Goal: Task Accomplishment & Management: Manage account settings

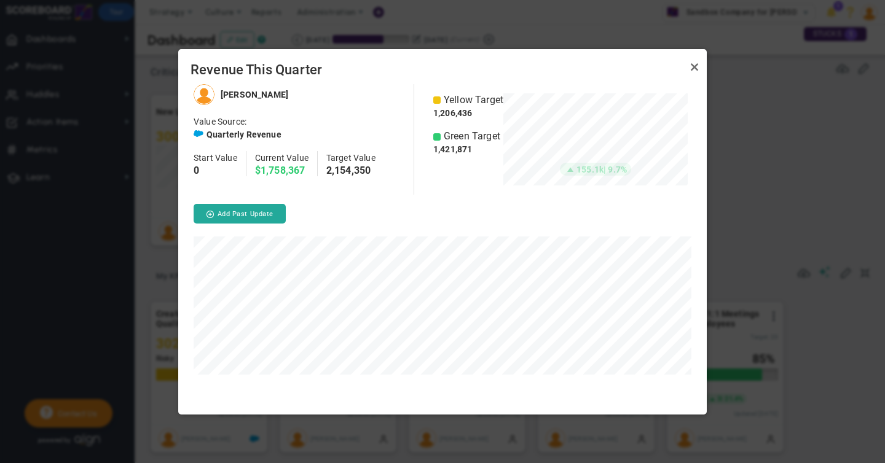
scroll to position [330, 528]
click at [694, 68] on link "Close" at bounding box center [694, 67] width 15 height 15
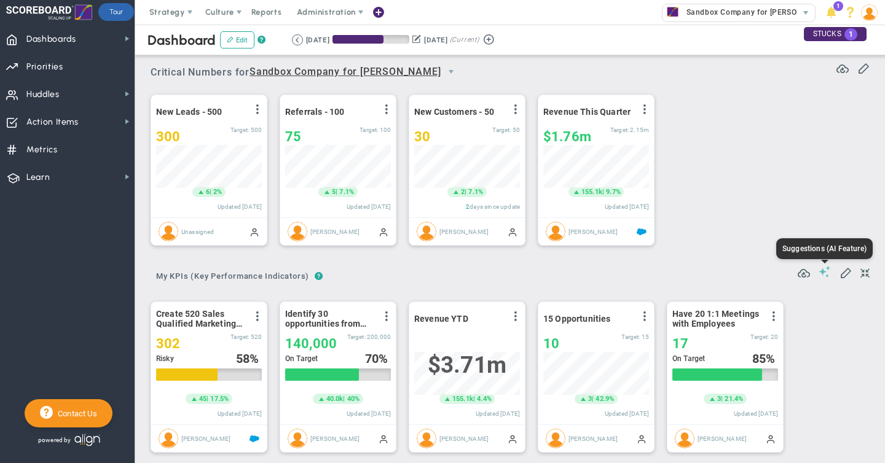
click at [825, 272] on span at bounding box center [824, 272] width 12 height 12
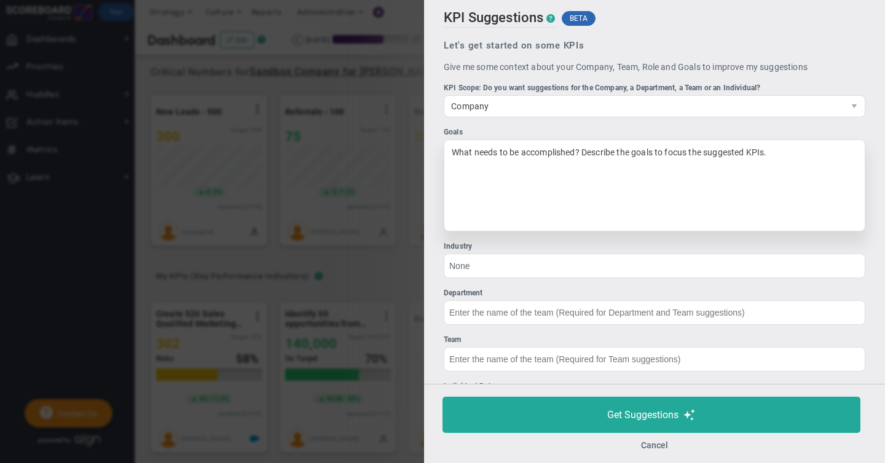
click at [517, 160] on div "What needs to be accomplished? Describe the goals to focus the suggested KPIs." at bounding box center [654, 185] width 421 height 92
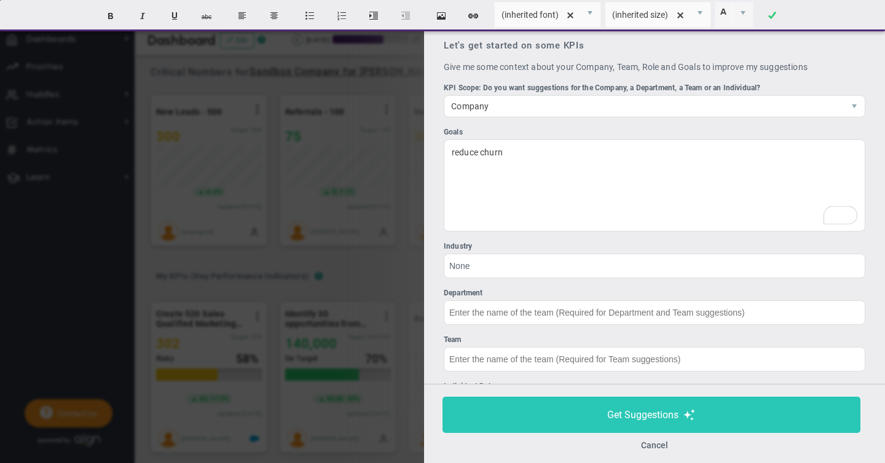
click at [643, 415] on span "Get Suggestions" at bounding box center [642, 415] width 71 height 12
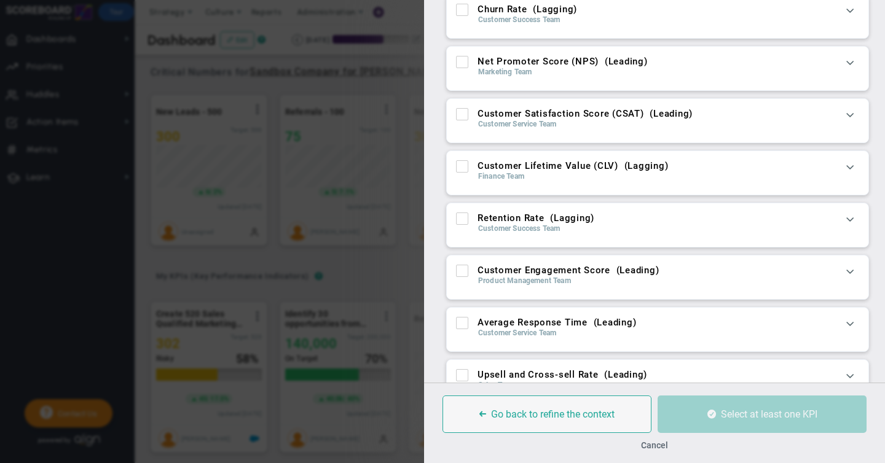
scroll to position [74, 0]
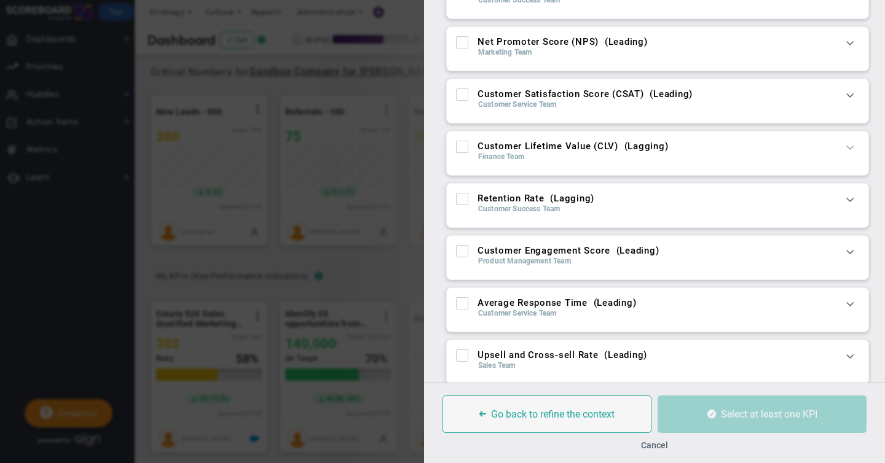
click at [852, 147] on span at bounding box center [850, 147] width 12 height 12
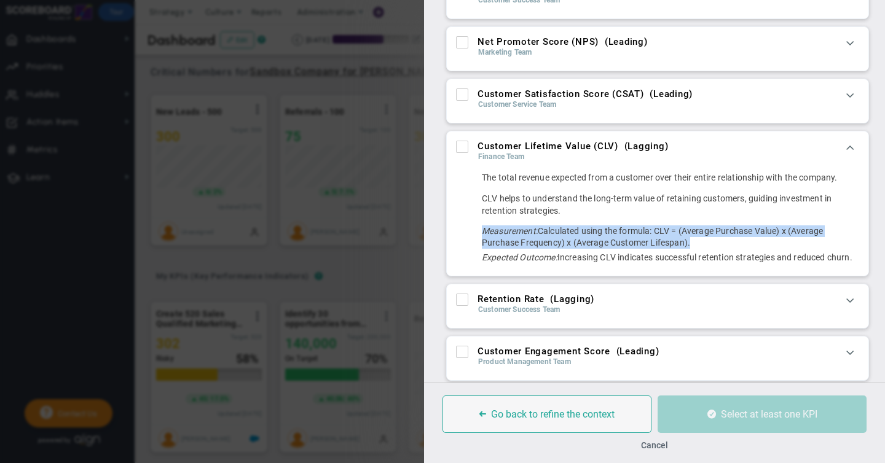
drag, startPoint x: 482, startPoint y: 230, endPoint x: 695, endPoint y: 243, distance: 213.0
click at [695, 243] on div "Measurement: Calculated using the formula: CLV = (Average Purchase Value) x (Av…" at bounding box center [670, 236] width 377 height 23
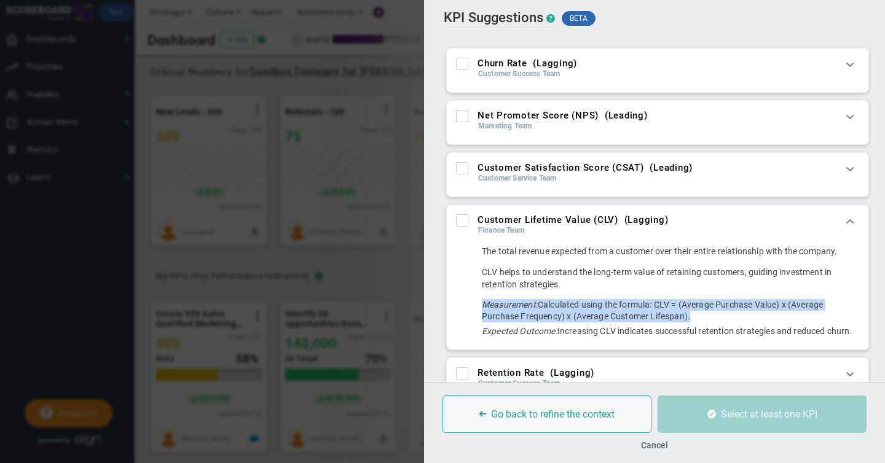
click at [461, 113] on input "Net Promoter Score (NPS) ( Leading )" at bounding box center [463, 118] width 8 height 12
checkbox input "true"
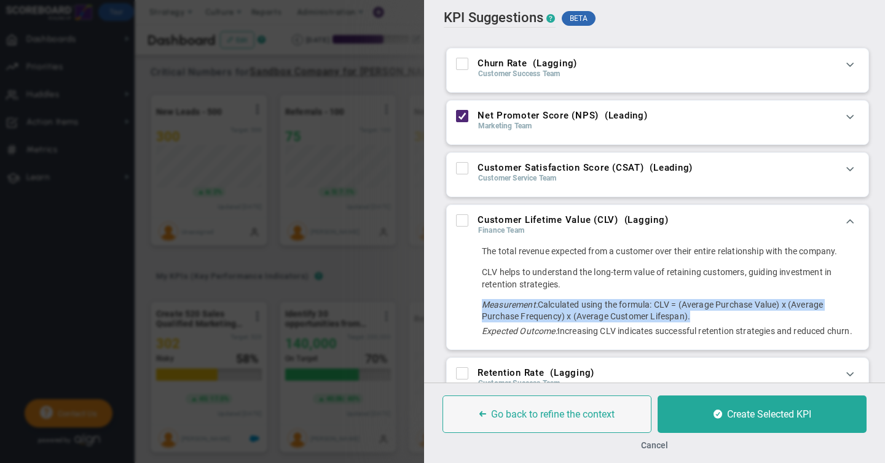
click at [466, 222] on input "Customer Lifetime Value (CLV) ( Lagging )" at bounding box center [463, 223] width 8 height 12
checkbox input "true"
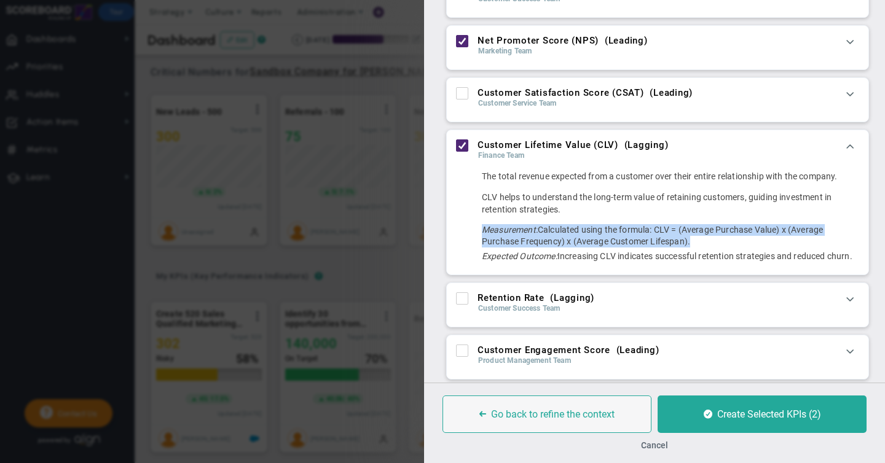
click at [461, 300] on input "Retention Rate ( Lagging )" at bounding box center [463, 301] width 8 height 12
checkbox input "true"
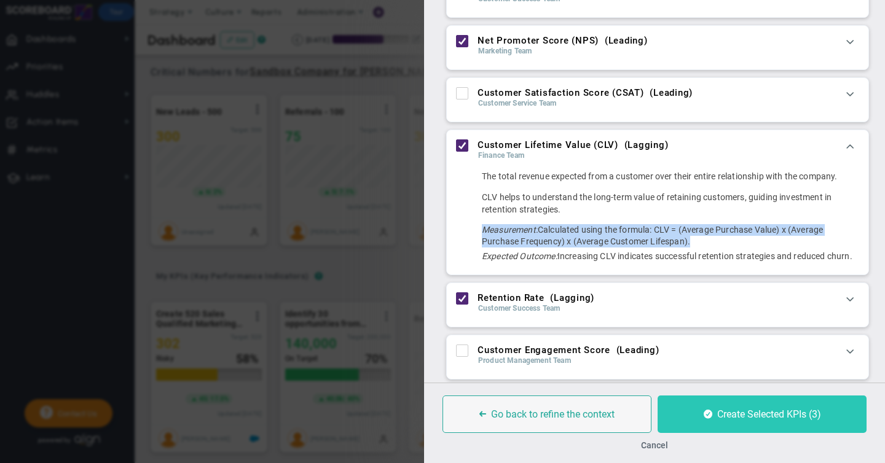
click at [737, 415] on span "Create Selected KPIs (3)" at bounding box center [769, 415] width 104 height 12
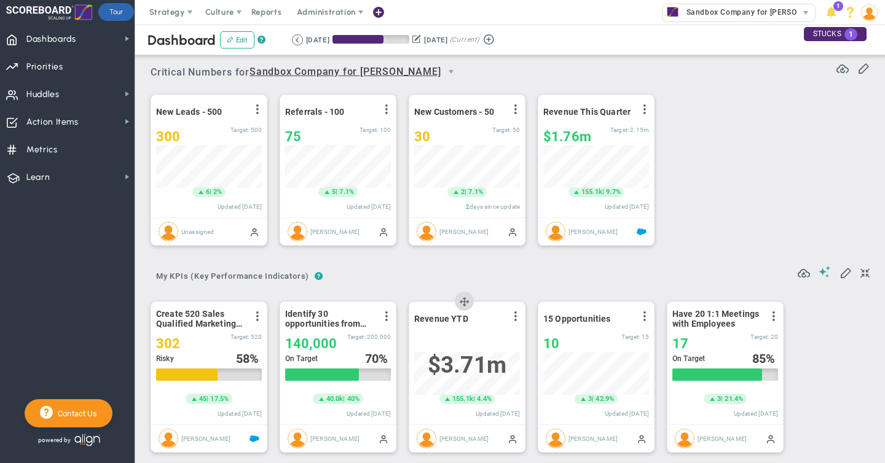
scroll to position [43, 106]
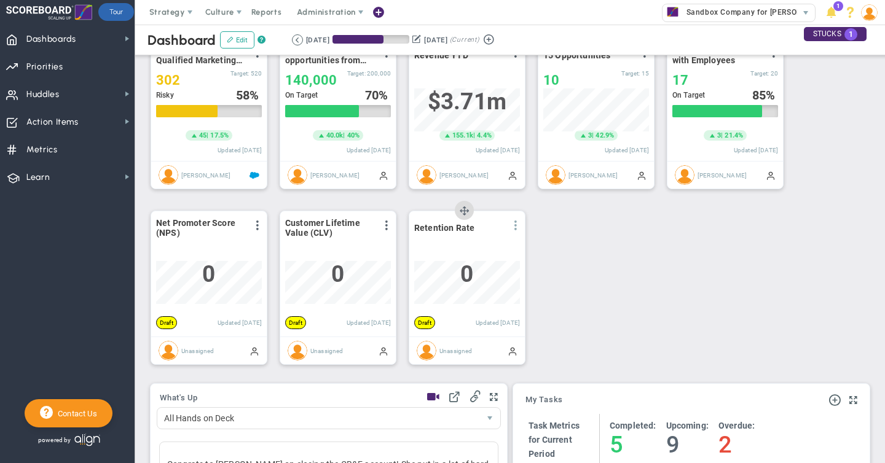
click at [515, 225] on span at bounding box center [516, 226] width 10 height 10
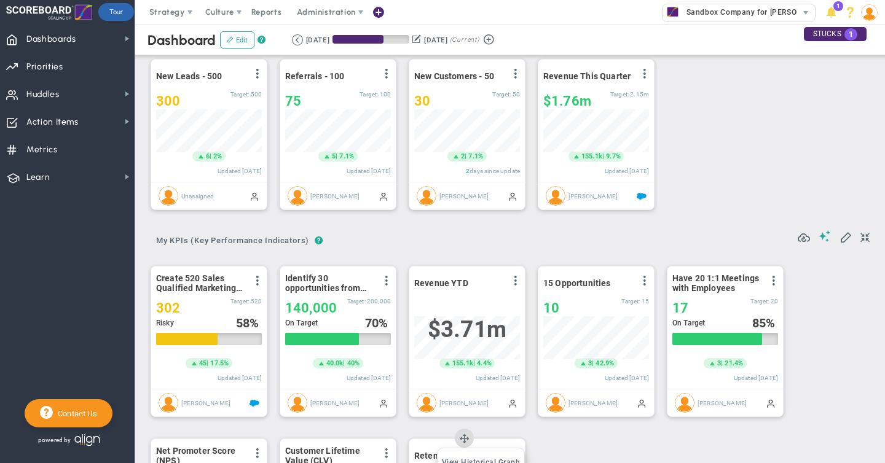
scroll to position [35, 0]
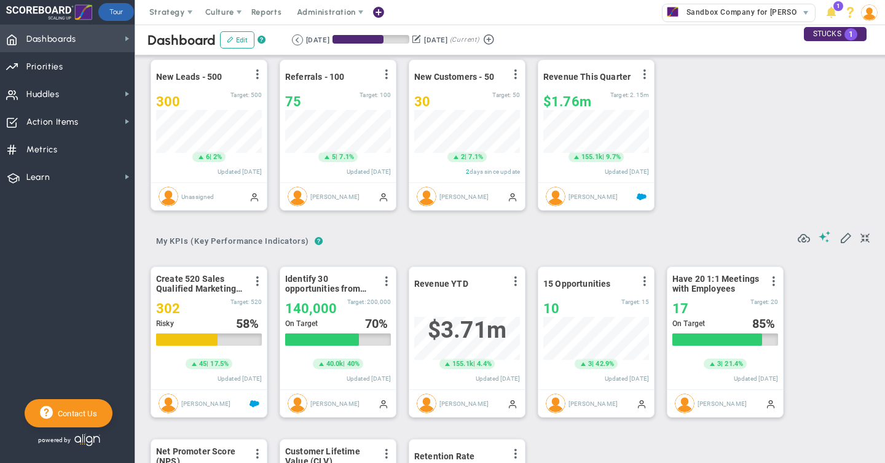
click at [94, 41] on span "Dashboards Dashboards" at bounding box center [67, 39] width 135 height 28
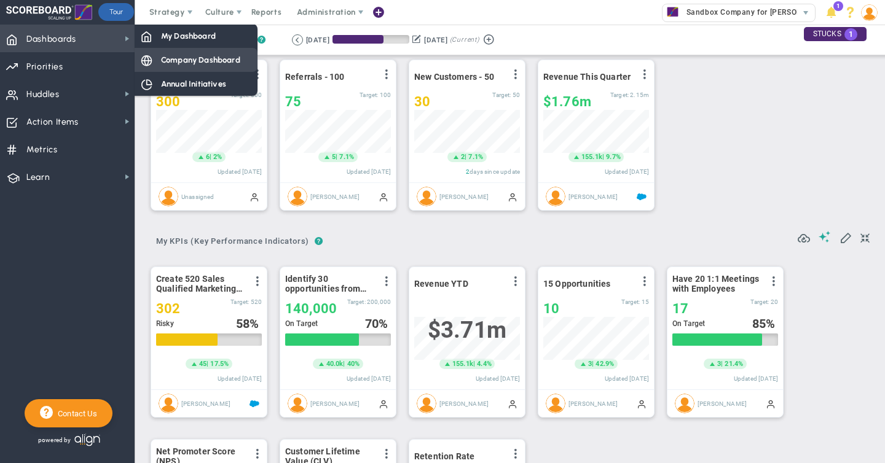
click at [178, 60] on span "Company Dashboard" at bounding box center [200, 60] width 79 height 12
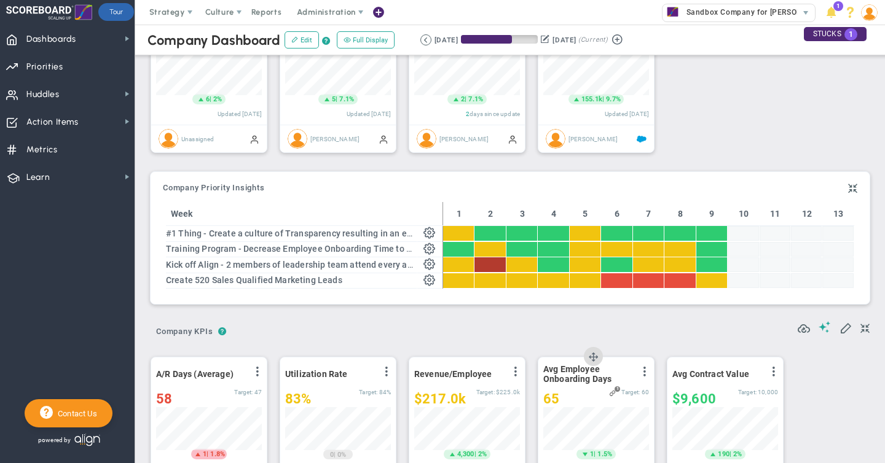
scroll to position [42, 0]
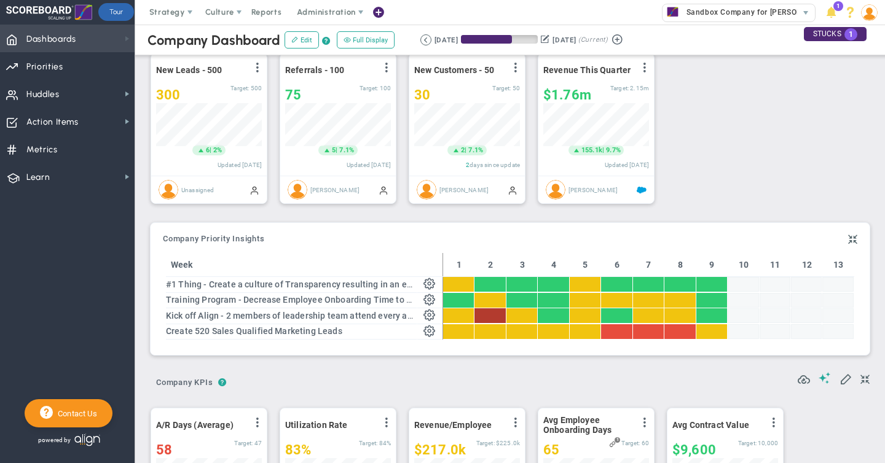
click at [124, 39] on span at bounding box center [127, 39] width 10 height 10
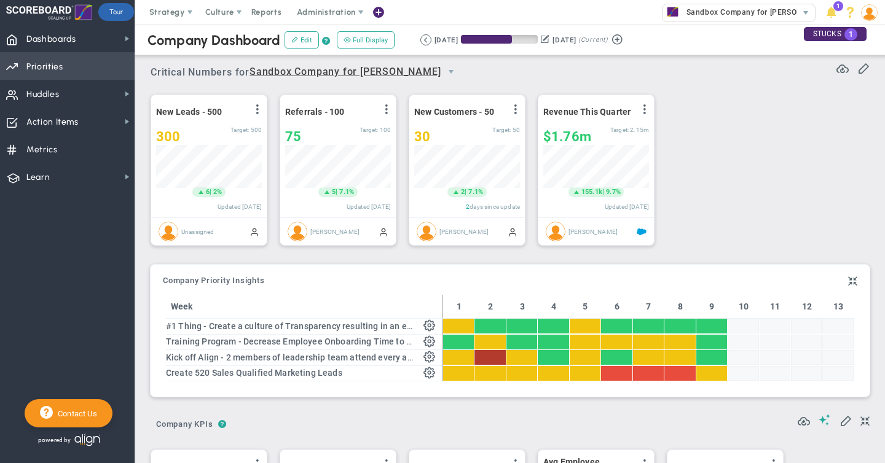
click at [59, 71] on span "Priorities" at bounding box center [44, 67] width 37 height 26
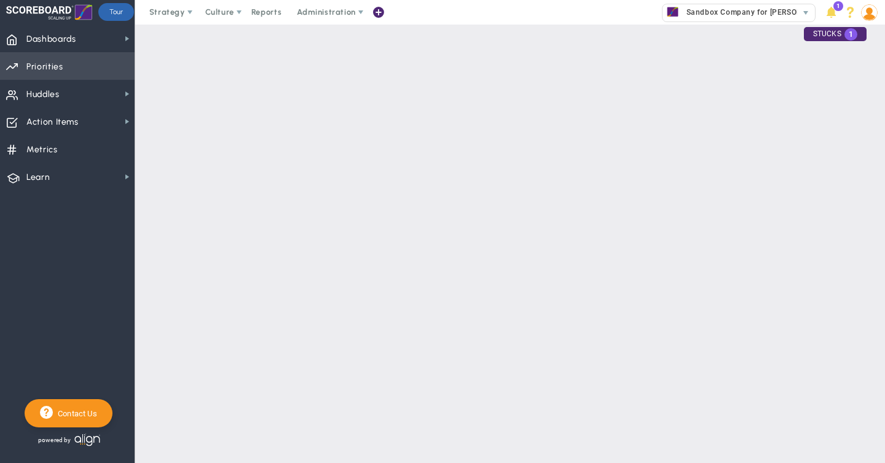
checkbox input "false"
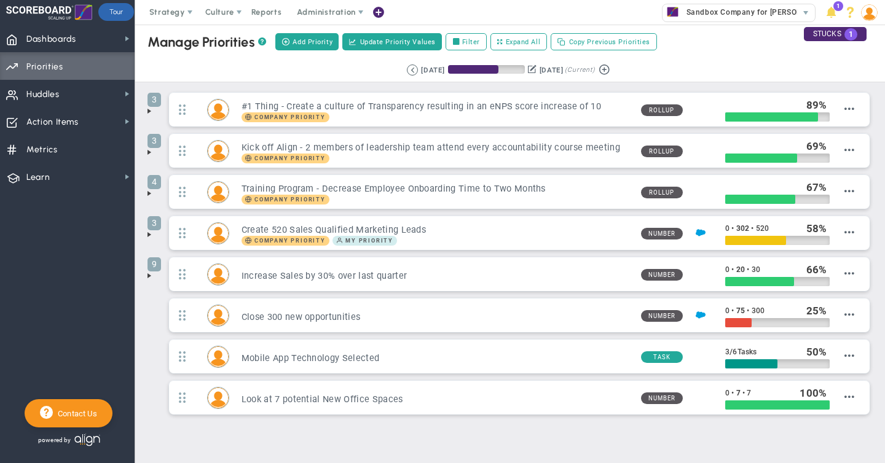
click at [149, 111] on span at bounding box center [149, 111] width 10 height 10
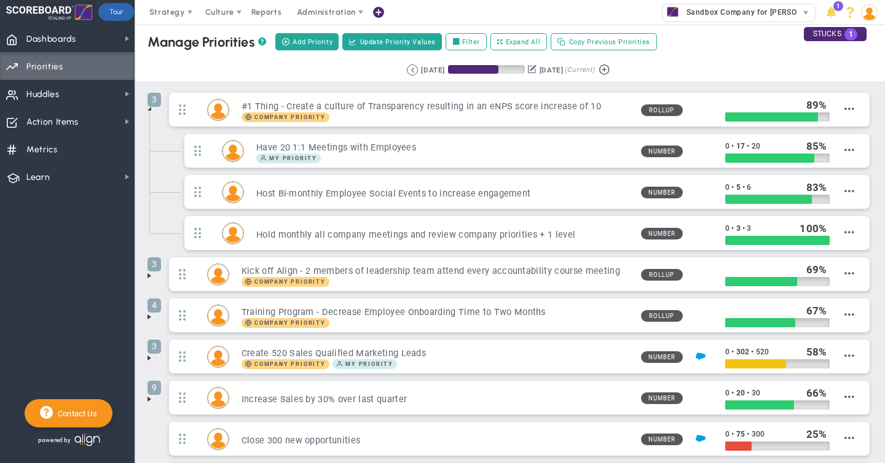
click at [149, 275] on span at bounding box center [149, 276] width 10 height 10
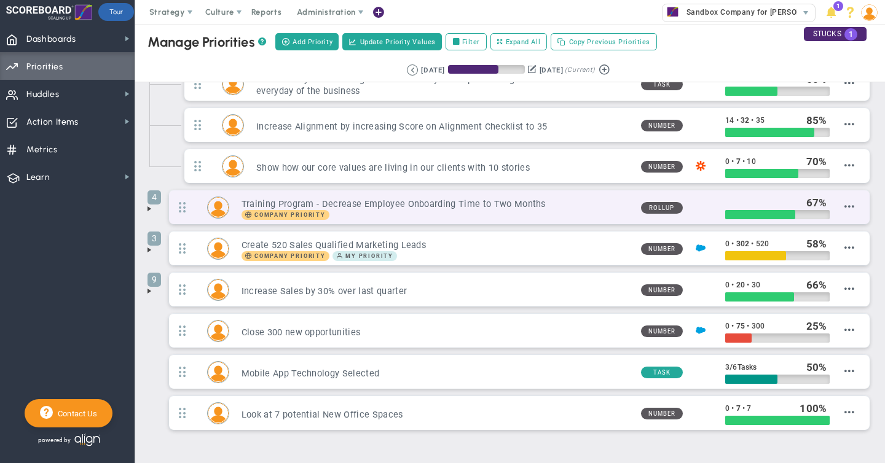
scroll to position [233, 0]
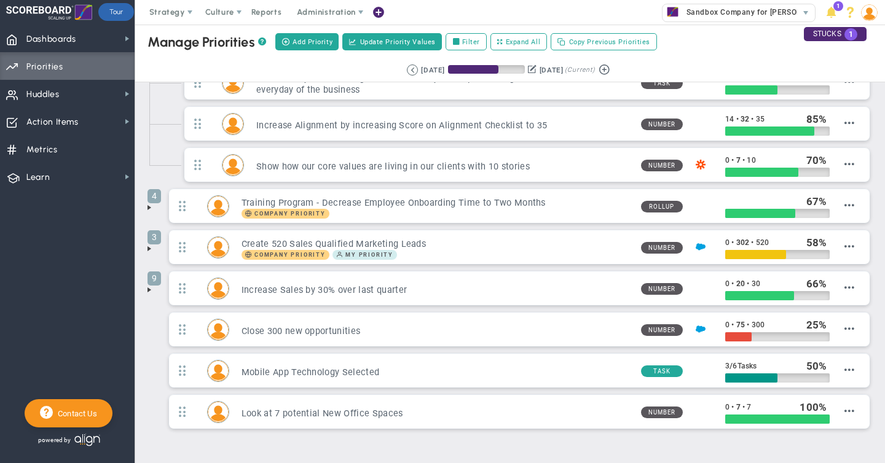
click at [149, 248] on span at bounding box center [149, 249] width 10 height 10
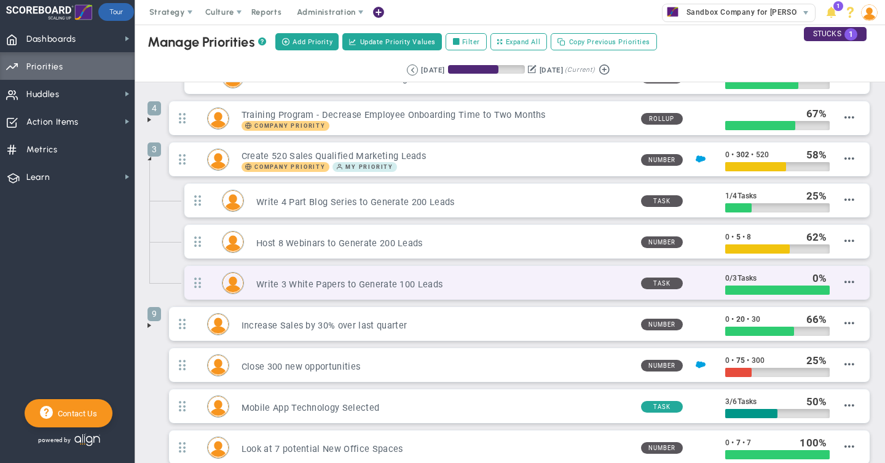
scroll to position [323, 0]
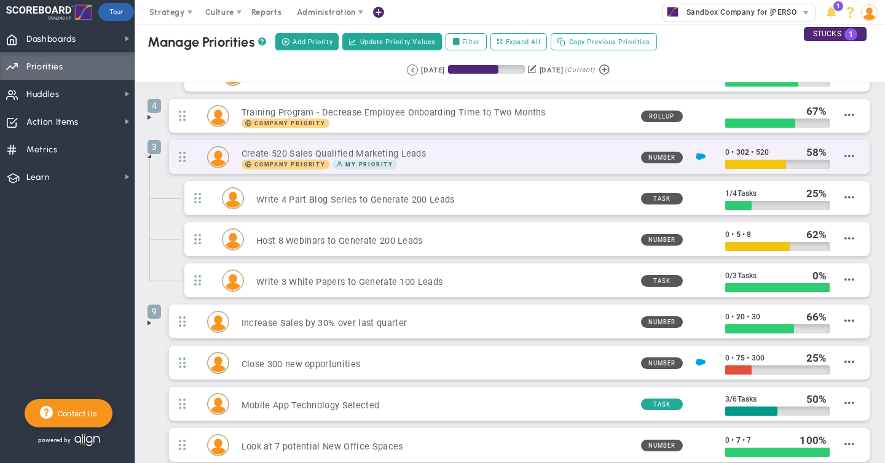
click at [457, 167] on div "Company Priority My Priority" at bounding box center [436, 165] width 390 height 10
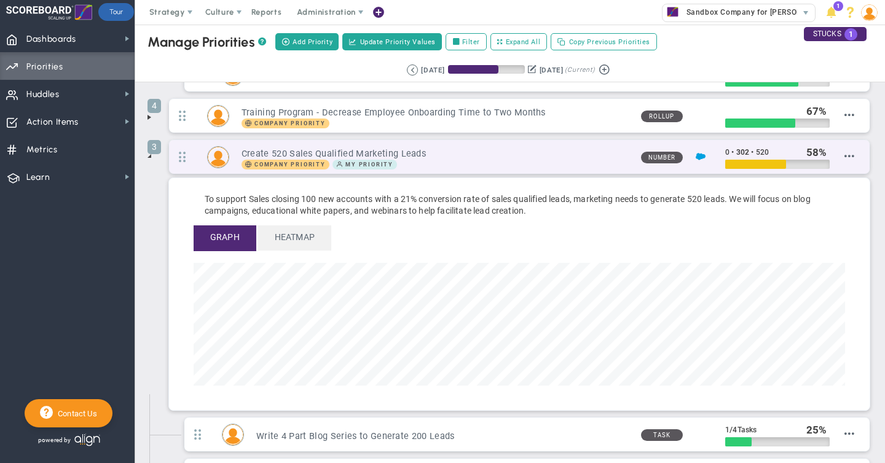
scroll to position [141, 651]
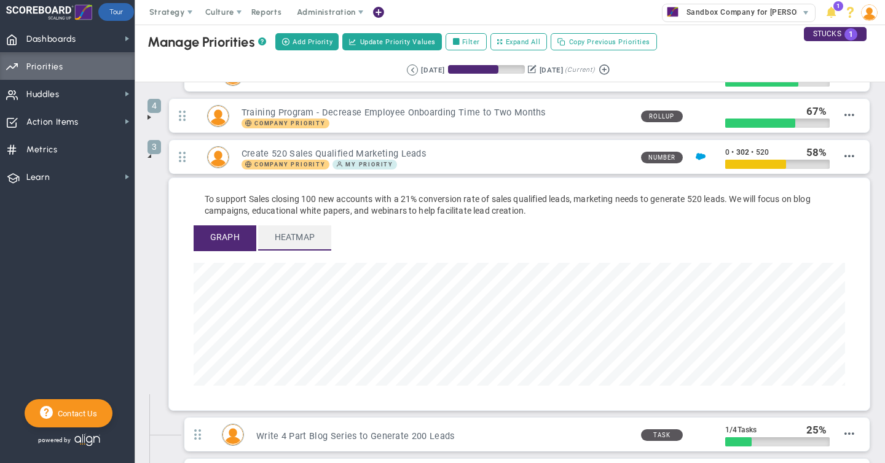
click at [279, 237] on span "Heatmap" at bounding box center [294, 237] width 73 height 24
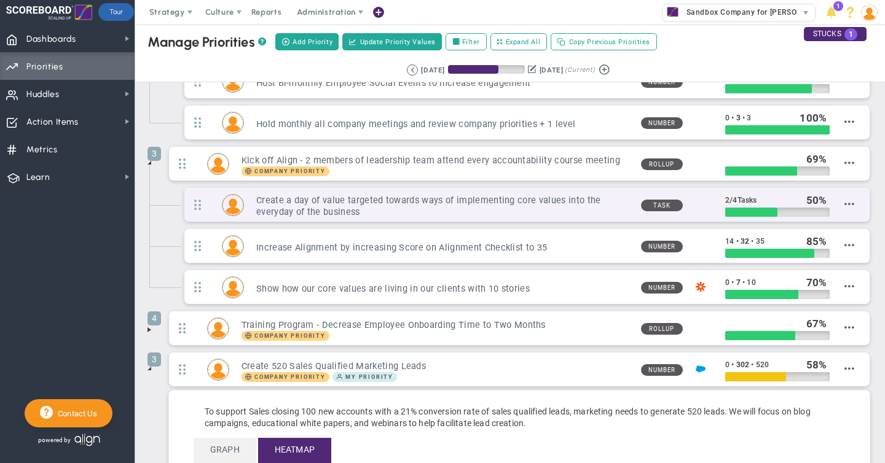
scroll to position [119, 0]
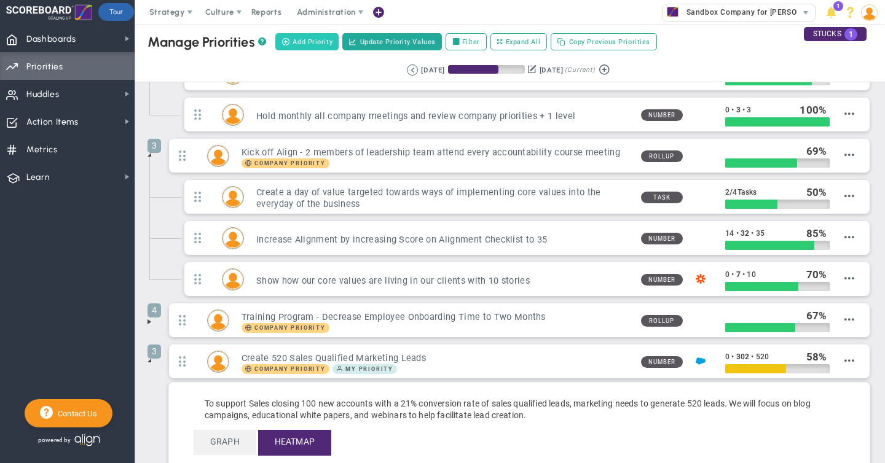
click at [310, 45] on span "Add Priority" at bounding box center [312, 42] width 40 height 10
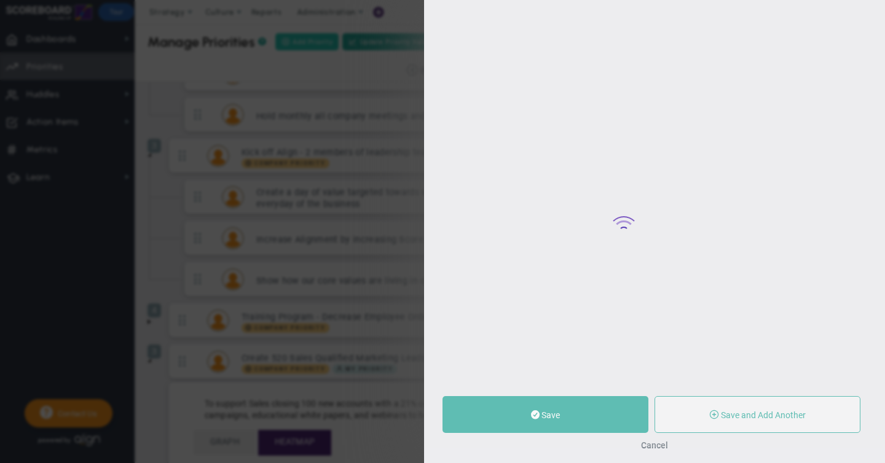
type input "0"
radio input "true"
type input "[PERSON_NAME]"
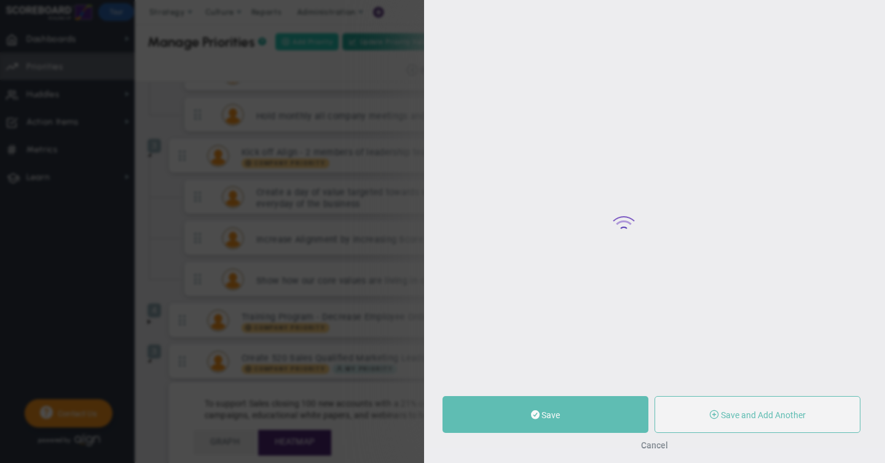
type input "0"
radio input "true"
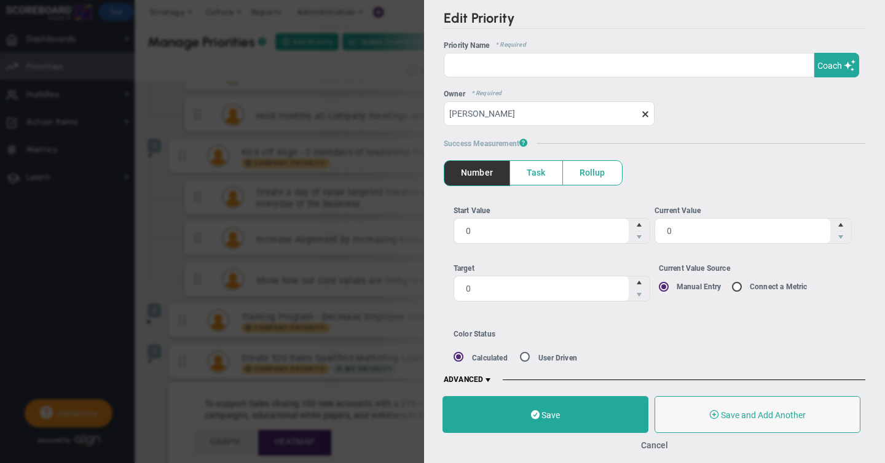
scroll to position [10, 0]
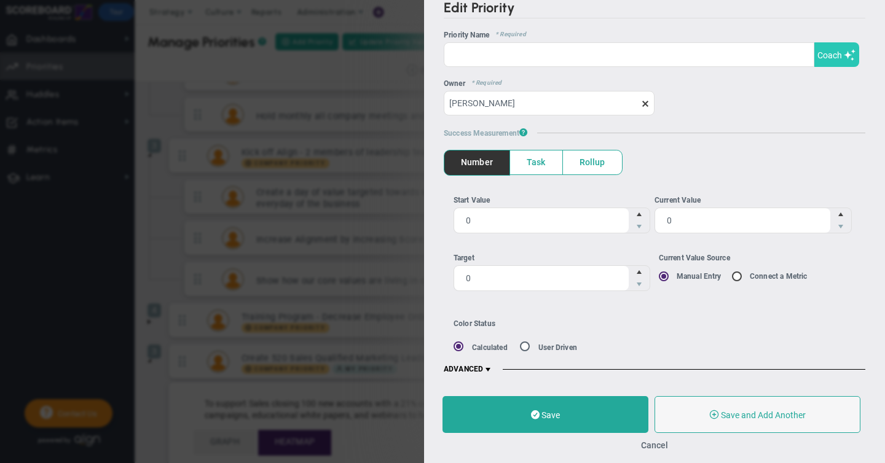
click at [829, 54] on span "Coach" at bounding box center [829, 55] width 25 height 10
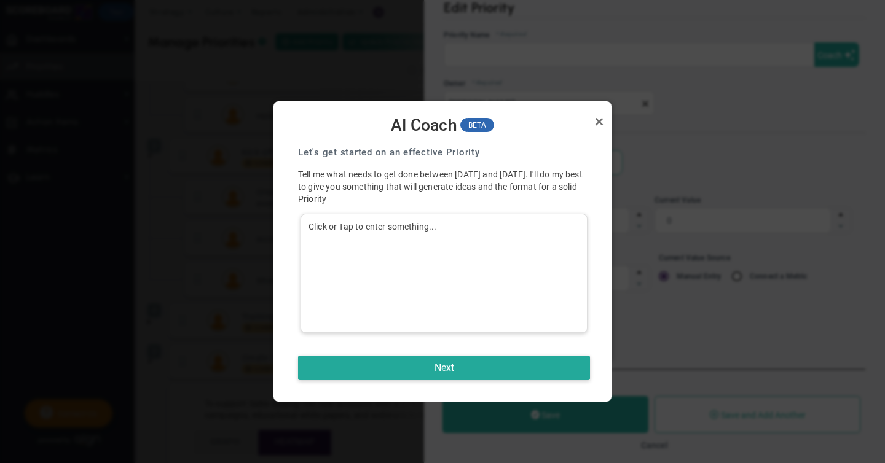
click at [358, 230] on div "Click or Tap to enter something..." at bounding box center [443, 273] width 287 height 119
click at [445, 368] on button "Next" at bounding box center [444, 368] width 292 height 25
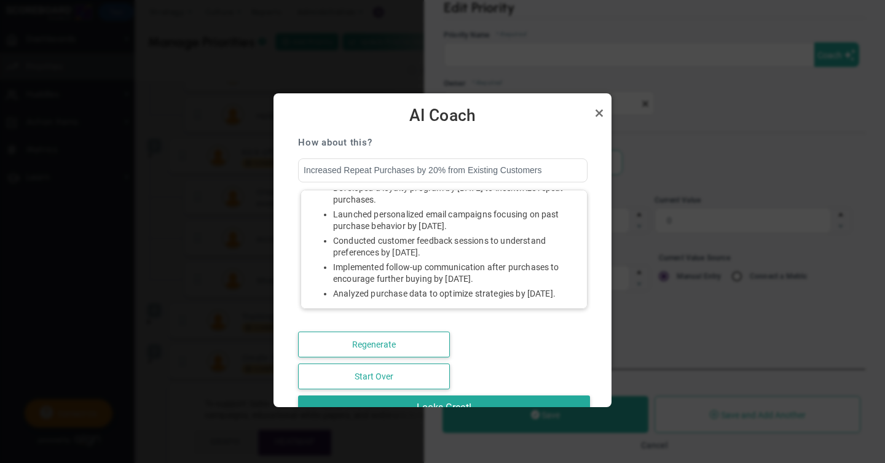
scroll to position [82, 0]
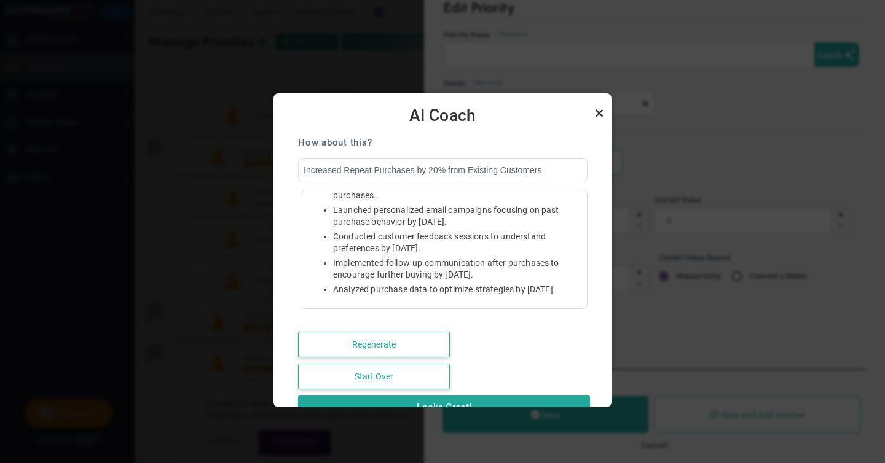
click at [598, 113] on link "Close" at bounding box center [599, 113] width 15 height 15
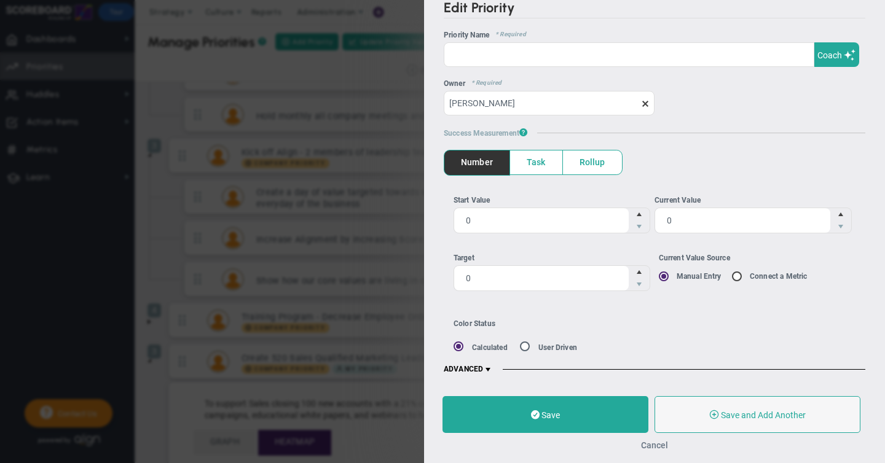
click at [654, 445] on button "Cancel" at bounding box center [654, 446] width 27 height 10
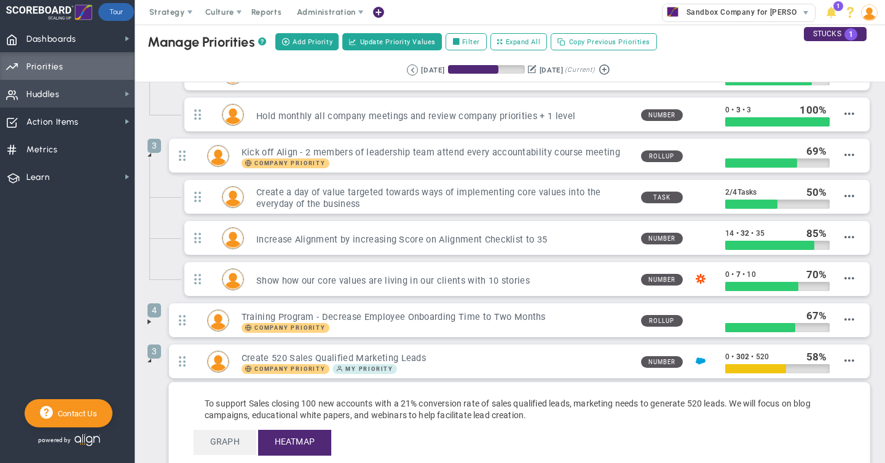
click at [45, 98] on span "Huddles" at bounding box center [42, 95] width 33 height 26
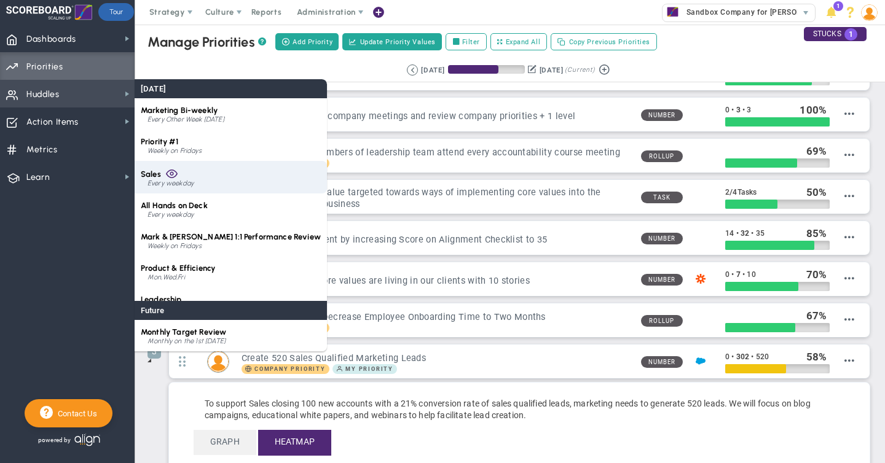
click at [154, 176] on span "Sales" at bounding box center [151, 174] width 20 height 9
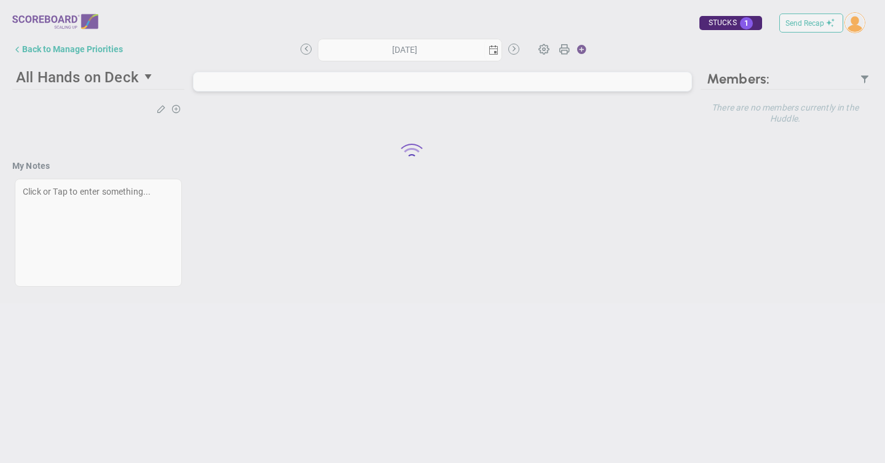
type input "[DATE]"
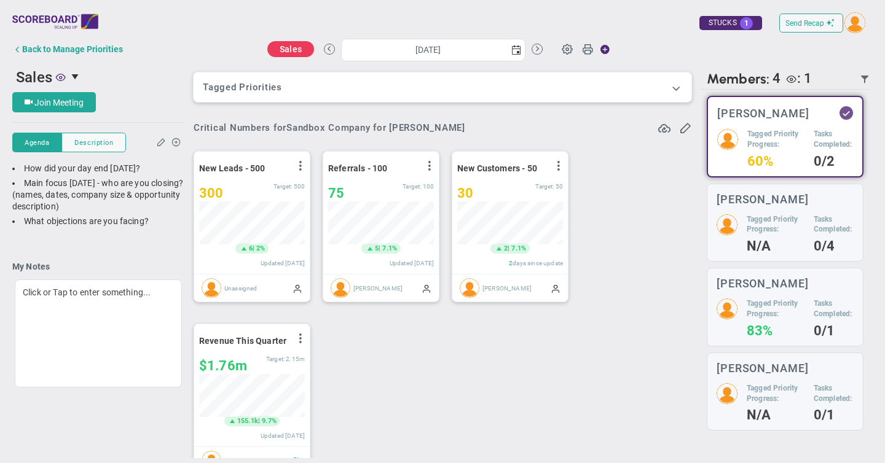
scroll to position [614385, 614322]
click at [675, 86] on span at bounding box center [676, 88] width 12 height 12
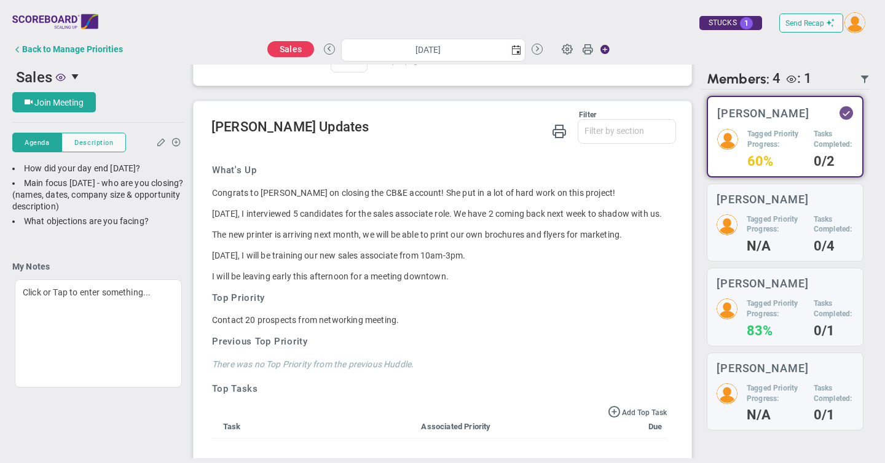
scroll to position [956, 0]
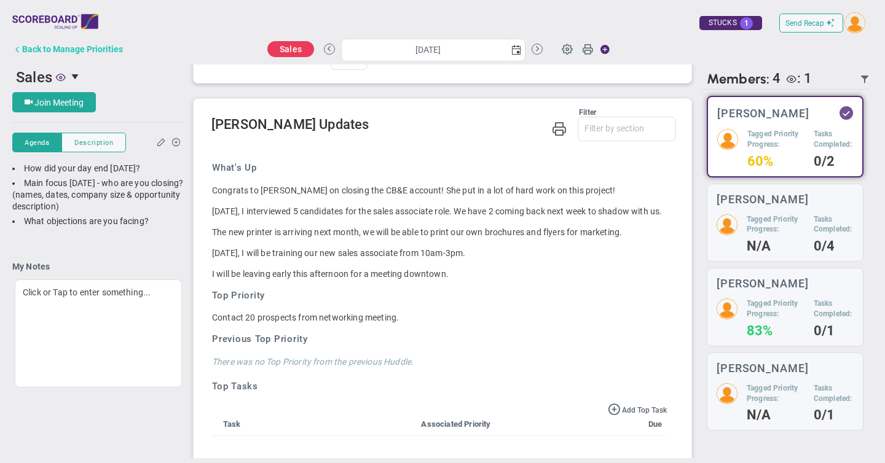
click at [67, 53] on div "Back to Manage Priorities" at bounding box center [72, 49] width 101 height 10
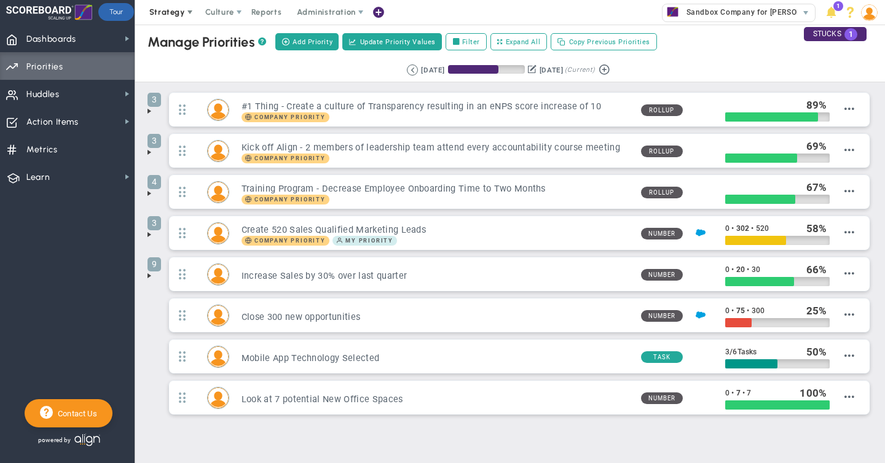
click at [190, 14] on span at bounding box center [190, 12] width 10 height 10
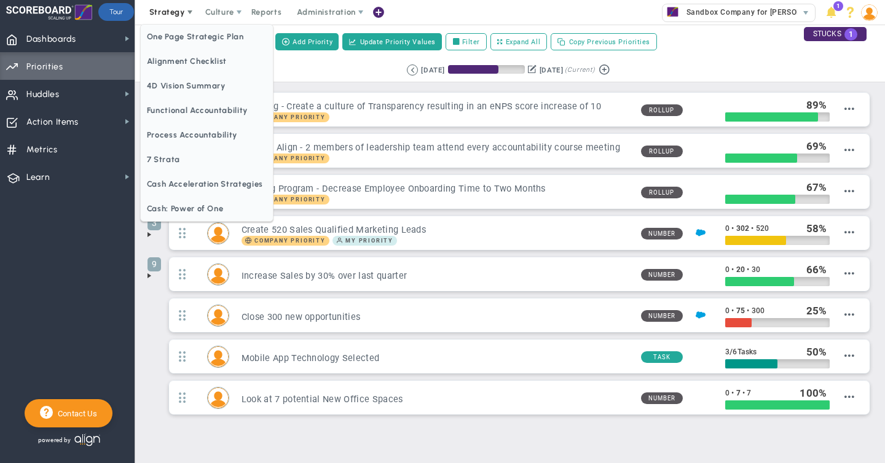
click at [179, 13] on span "Strategy" at bounding box center [167, 11] width 36 height 9
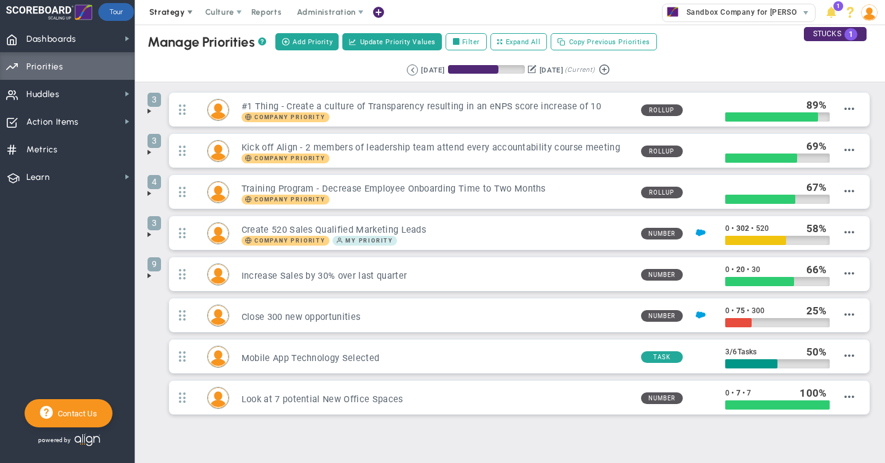
click at [185, 12] on span at bounding box center [190, 12] width 10 height 10
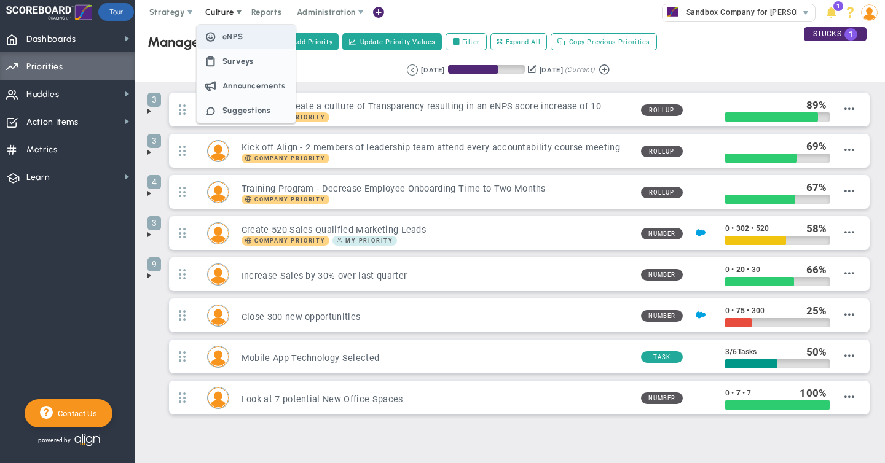
click at [228, 33] on span "eNPS" at bounding box center [232, 36] width 21 height 9
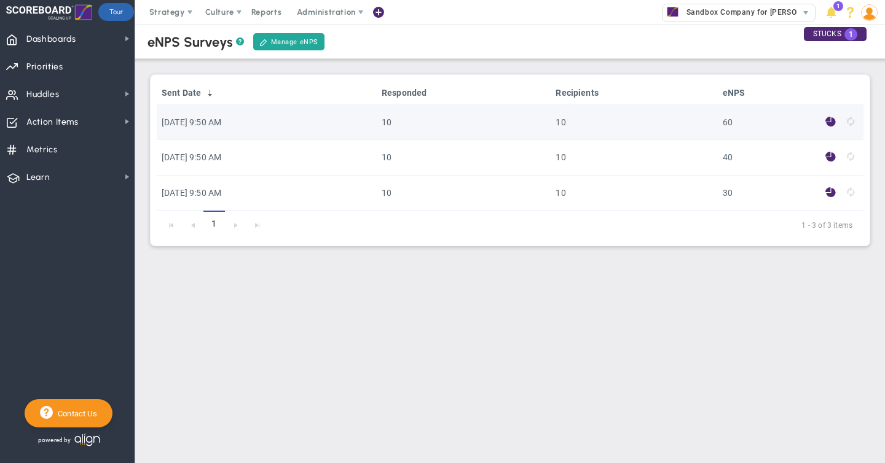
click at [829, 123] on span at bounding box center [830, 122] width 10 height 14
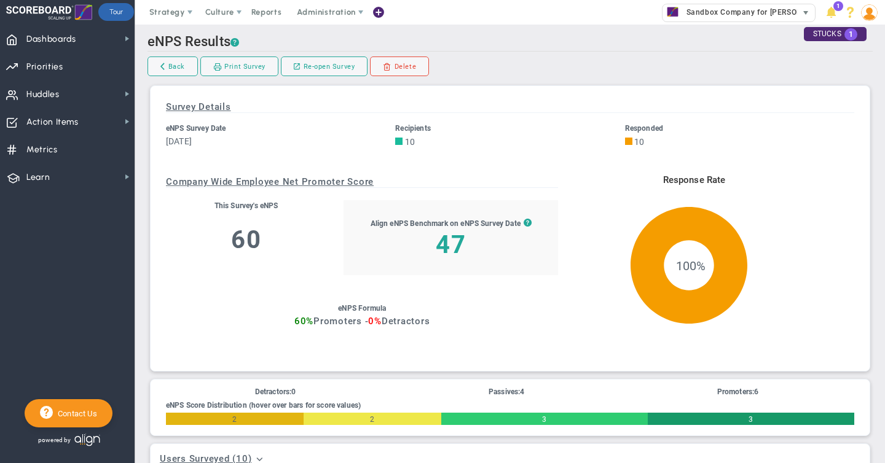
click at [732, 16] on span "Sandbox Company for [PERSON_NAME]" at bounding box center [755, 12] width 151 height 16
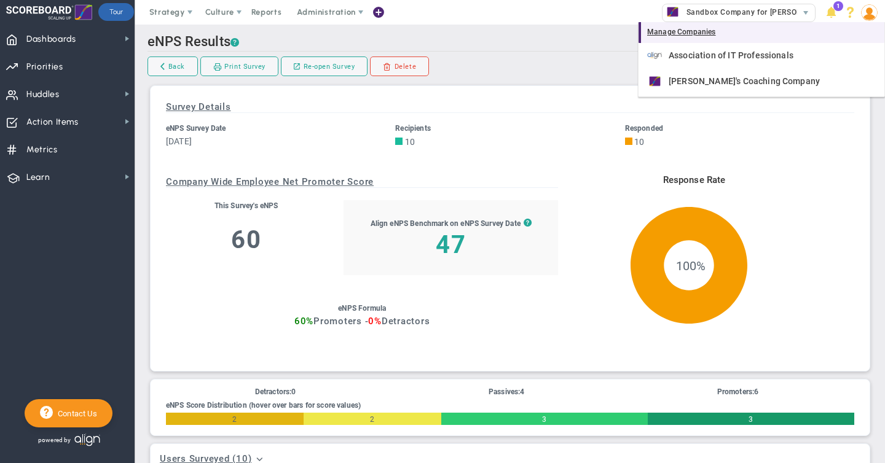
click at [688, 32] on div "Manage Companies" at bounding box center [761, 32] width 246 height 21
